Goal: Find specific page/section: Find specific page/section

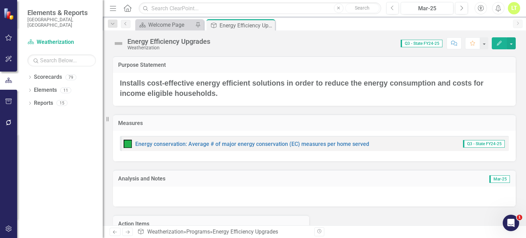
click at [501, 45] on icon "Edit" at bounding box center [499, 43] width 6 height 5
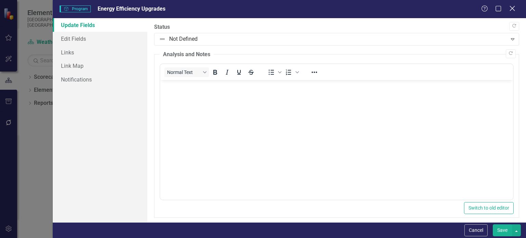
click at [512, 11] on icon "Close" at bounding box center [512, 8] width 9 height 7
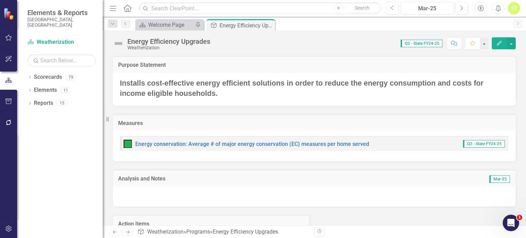
scroll to position [19, 0]
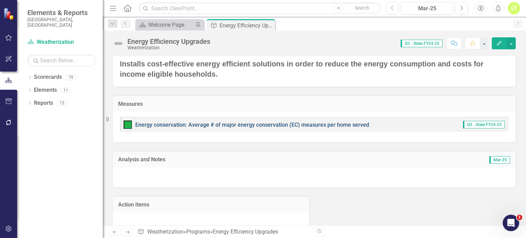
click at [252, 125] on link "Energy conservation: Average # of major energy conservation (EC) measures per h…" at bounding box center [252, 125] width 234 height 7
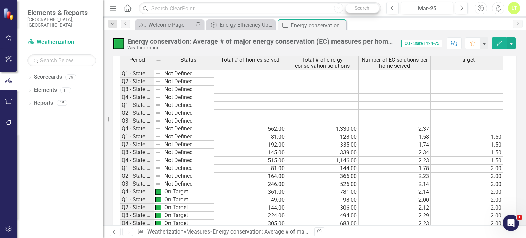
scroll to position [310, 0]
